Goal: Task Accomplishment & Management: Use online tool/utility

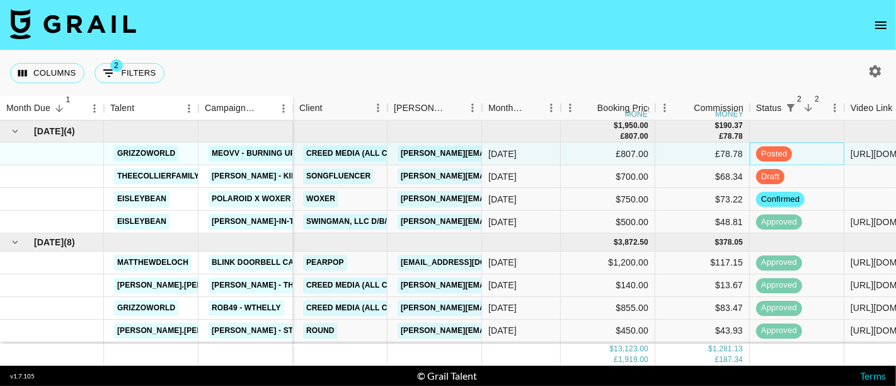
click at [821, 158] on div "posted" at bounding box center [797, 153] width 95 height 23
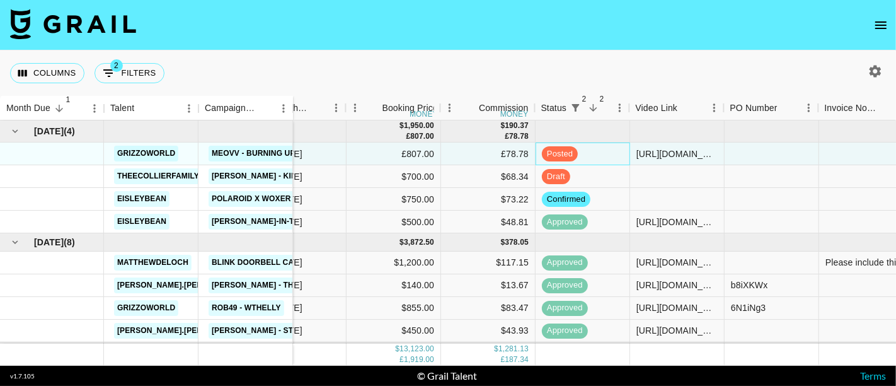
scroll to position [0, 215]
click at [766, 158] on div at bounding box center [771, 153] width 95 height 23
click at [765, 165] on div at bounding box center [771, 176] width 95 height 23
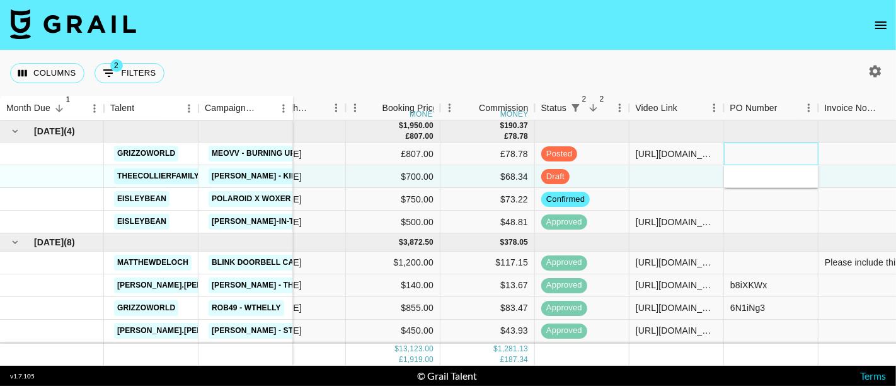
click at [765, 144] on div at bounding box center [771, 153] width 95 height 23
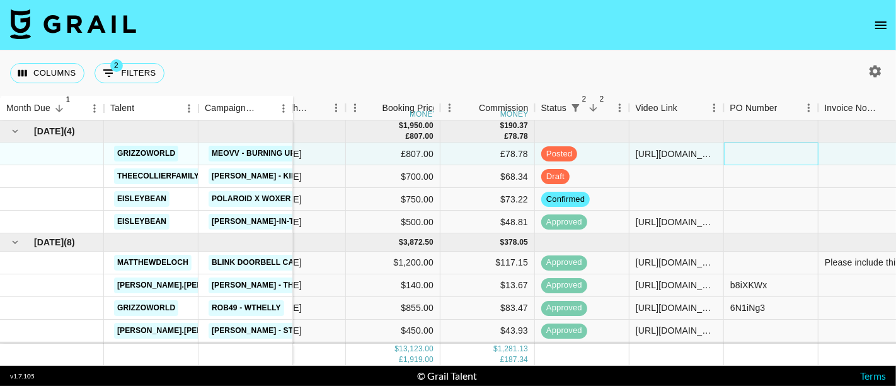
click at [778, 156] on div at bounding box center [771, 153] width 95 height 23
click at [773, 158] on div at bounding box center [771, 153] width 95 height 23
type input "08IN8Di"
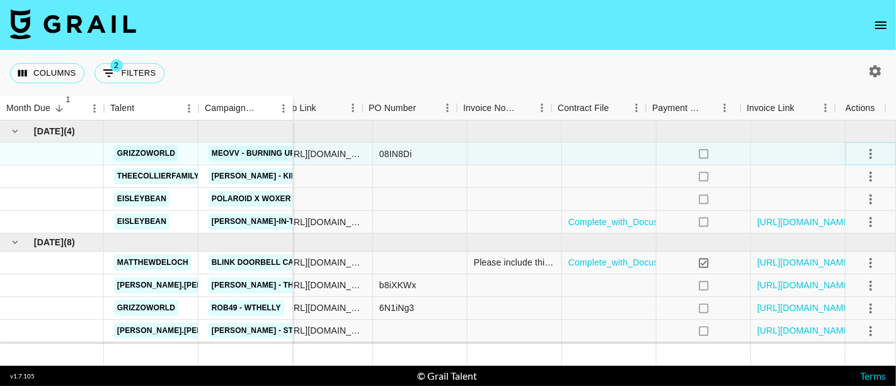
click at [870, 153] on icon "select merge strategy" at bounding box center [871, 154] width 3 height 10
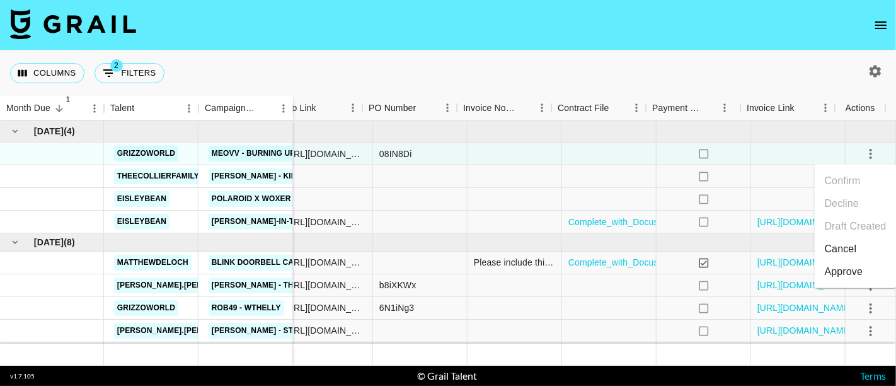
click at [861, 277] on div "Approve" at bounding box center [844, 271] width 38 height 15
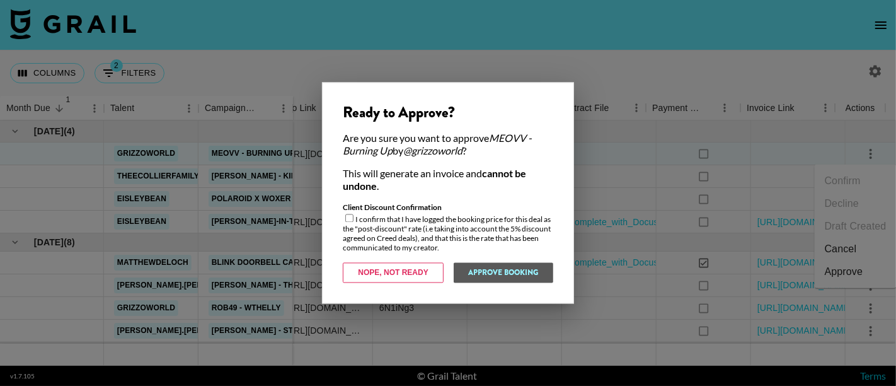
click at [366, 226] on div "Client Discount Confirmation I confirm that I have logged the booking price for…" at bounding box center [448, 228] width 211 height 50
click at [349, 219] on input "checkbox" at bounding box center [349, 218] width 8 height 8
checkbox input "true"
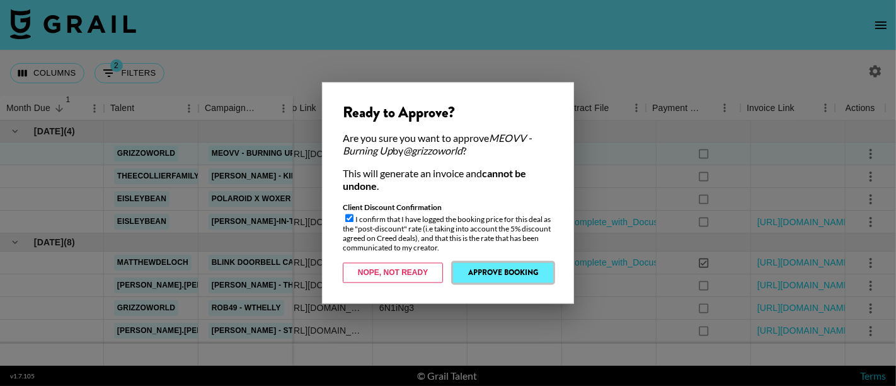
click at [537, 274] on button "Approve Booking" at bounding box center [503, 273] width 100 height 20
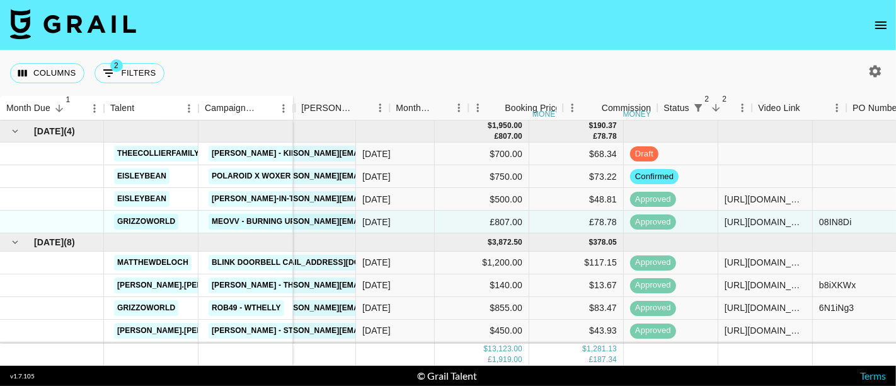
scroll to position [0, 0]
